Goal: Obtain resource: Download file/media

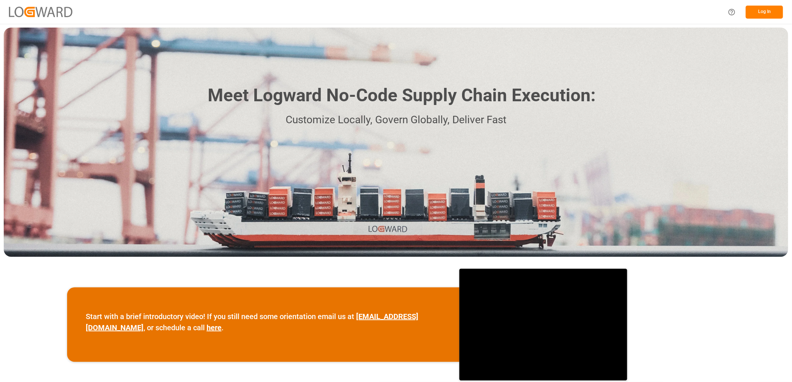
click at [562, 13] on button "Log In" at bounding box center [763, 12] width 37 height 13
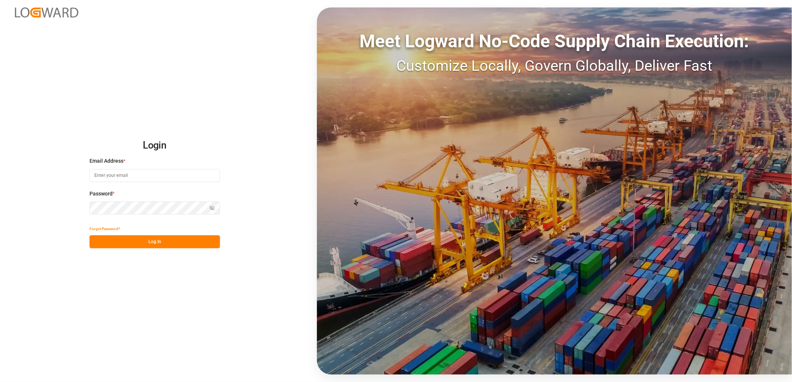
type input "[PERSON_NAME][EMAIL_ADDRESS][DOMAIN_NAME]"
click at [168, 245] on button "Log In" at bounding box center [154, 242] width 130 height 13
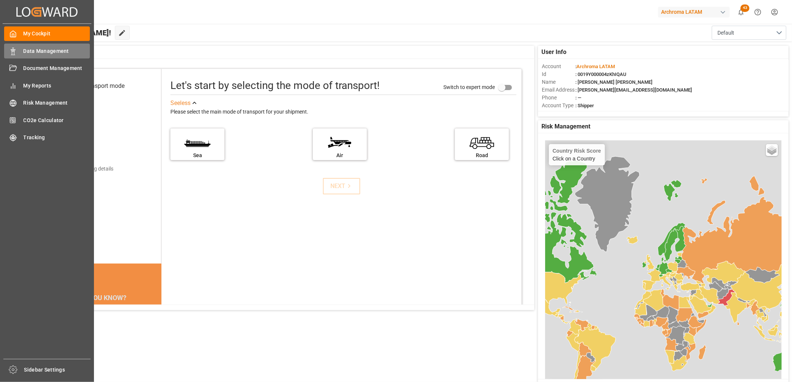
click at [50, 55] on div "Data Management Data Management" at bounding box center [47, 51] width 86 height 15
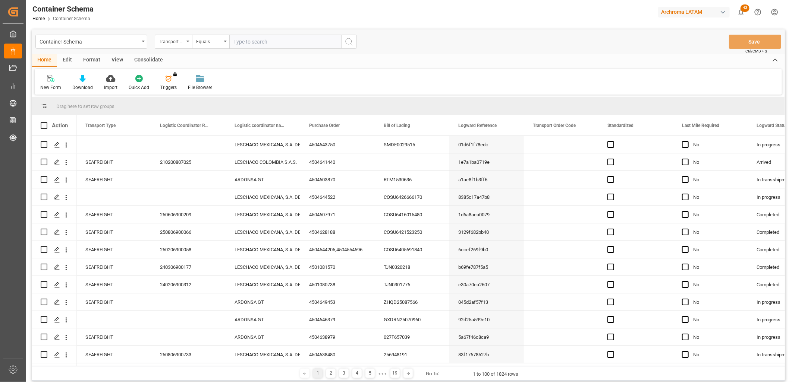
click at [142, 44] on div "Container Schema" at bounding box center [91, 42] width 112 height 14
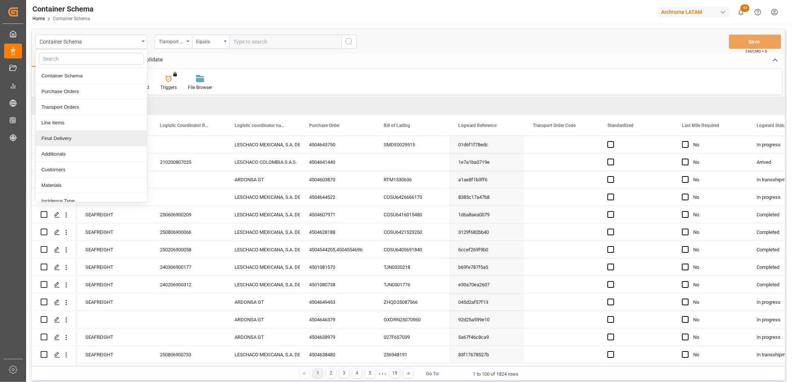
click at [69, 140] on div "Final Delivery" at bounding box center [91, 139] width 111 height 16
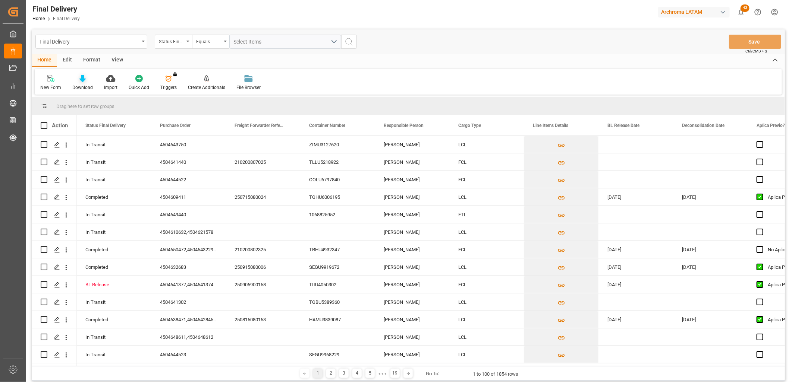
click at [83, 82] on div "Download" at bounding box center [83, 83] width 32 height 16
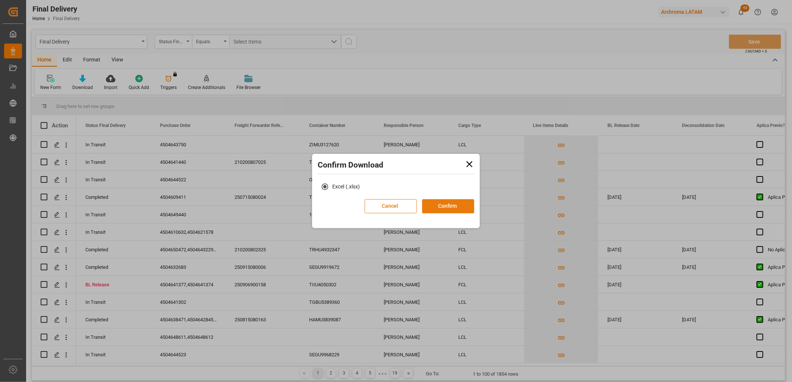
click at [449, 206] on button "Confirm" at bounding box center [448, 206] width 52 height 14
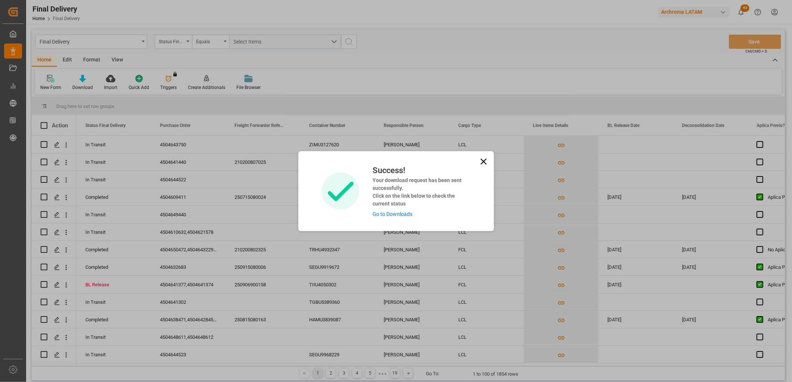
click at [393, 211] on link "Go to Downloads" at bounding box center [392, 214] width 40 height 6
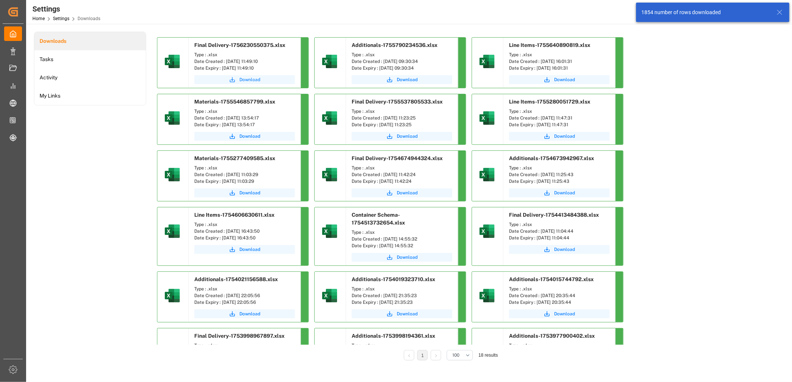
click at [248, 80] on span "Download" at bounding box center [249, 79] width 21 height 7
